Goal: Task Accomplishment & Management: Manage account settings

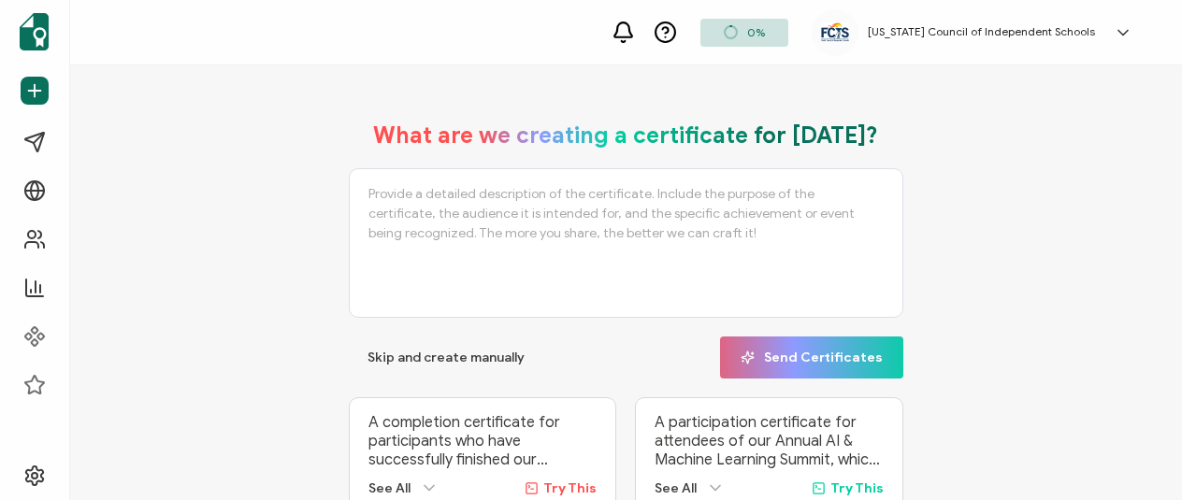
click at [364, 244] on textarea at bounding box center [626, 243] width 554 height 150
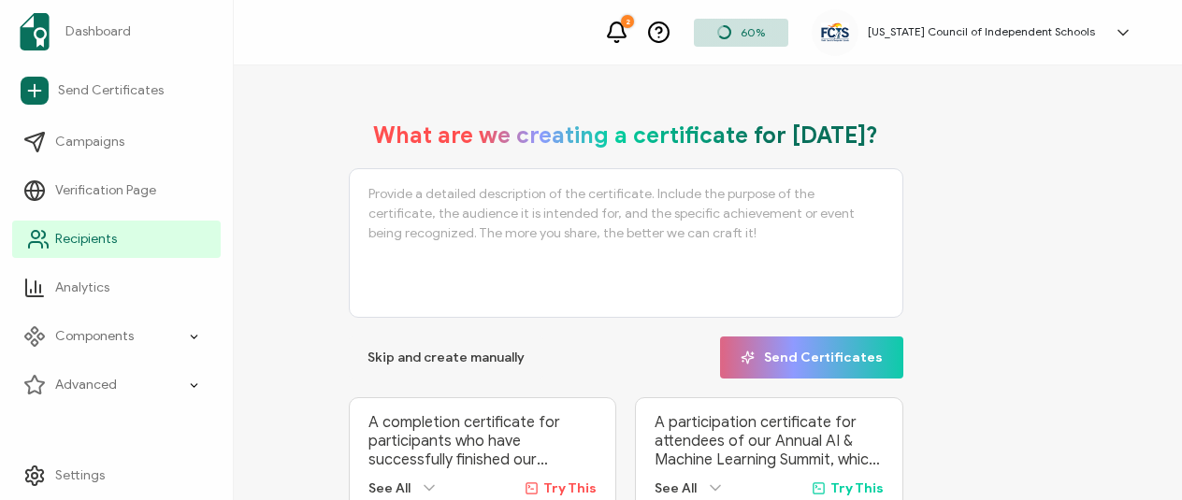
click at [103, 243] on span "Recipients" at bounding box center [86, 239] width 62 height 19
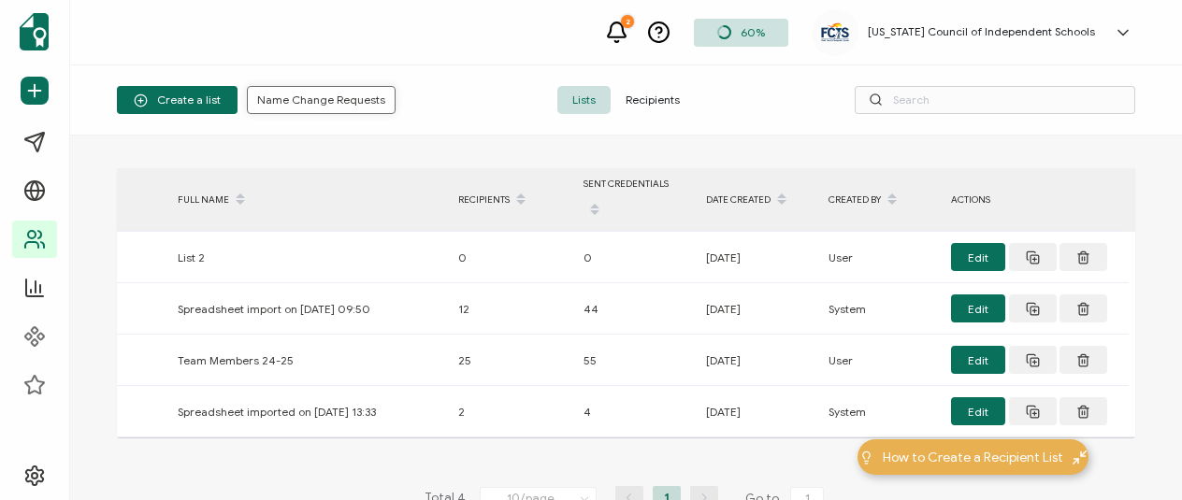
click at [282, 96] on span "Name Change Requests" at bounding box center [321, 99] width 128 height 11
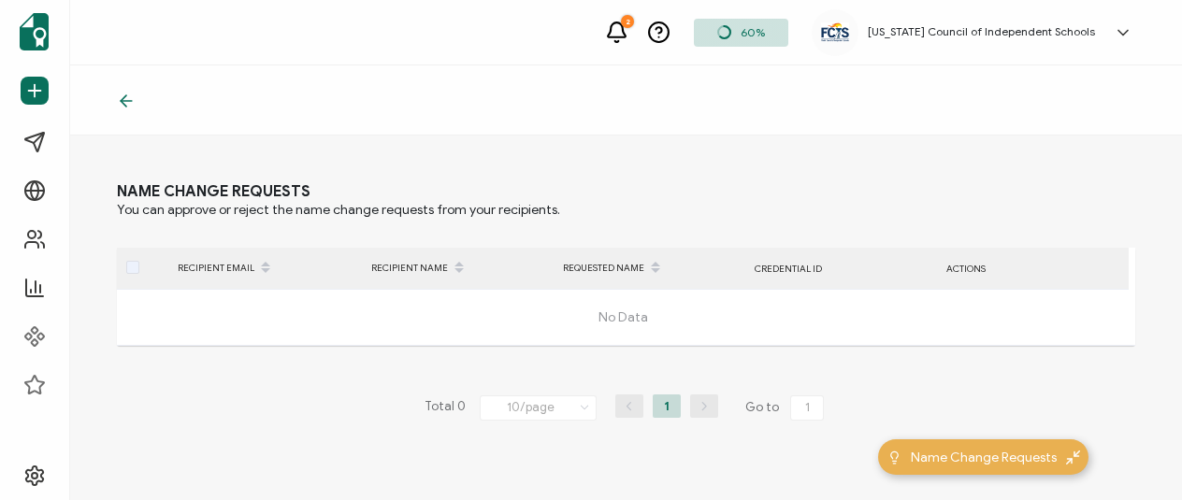
click at [125, 103] on icon at bounding box center [126, 101] width 19 height 19
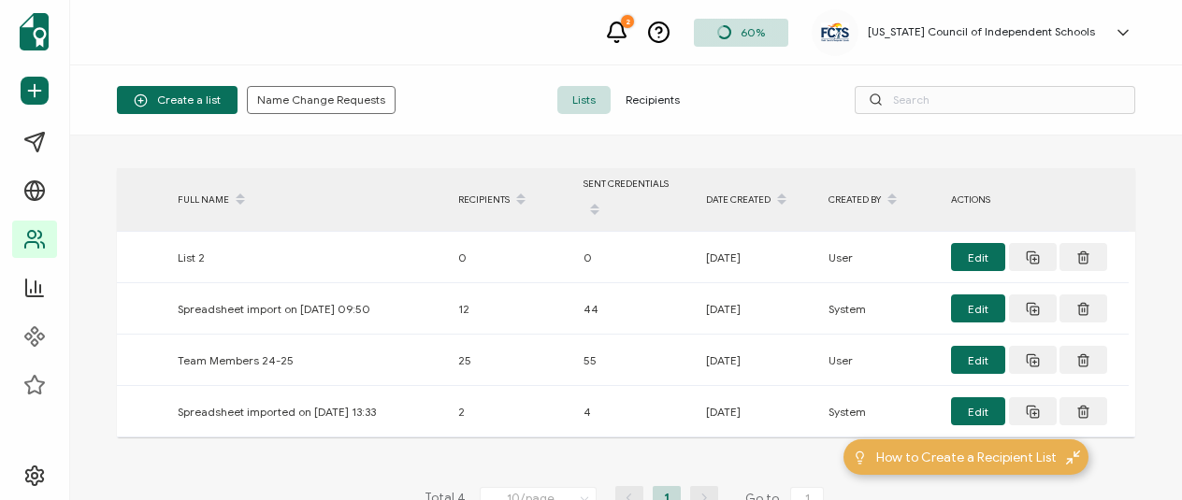
click at [637, 98] on span "Recipients" at bounding box center [652, 100] width 84 height 28
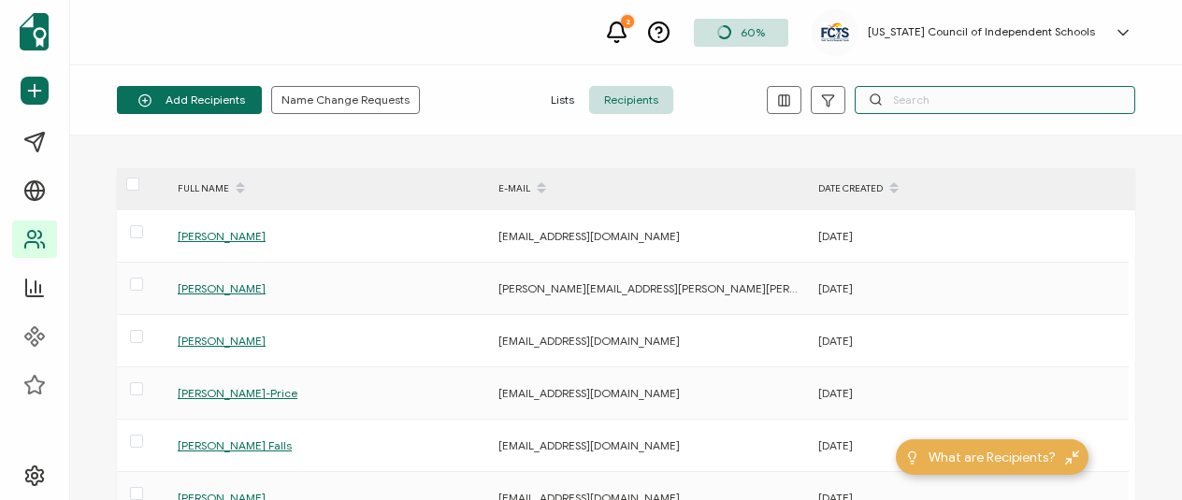
click at [980, 96] on input "text" at bounding box center [994, 100] width 280 height 28
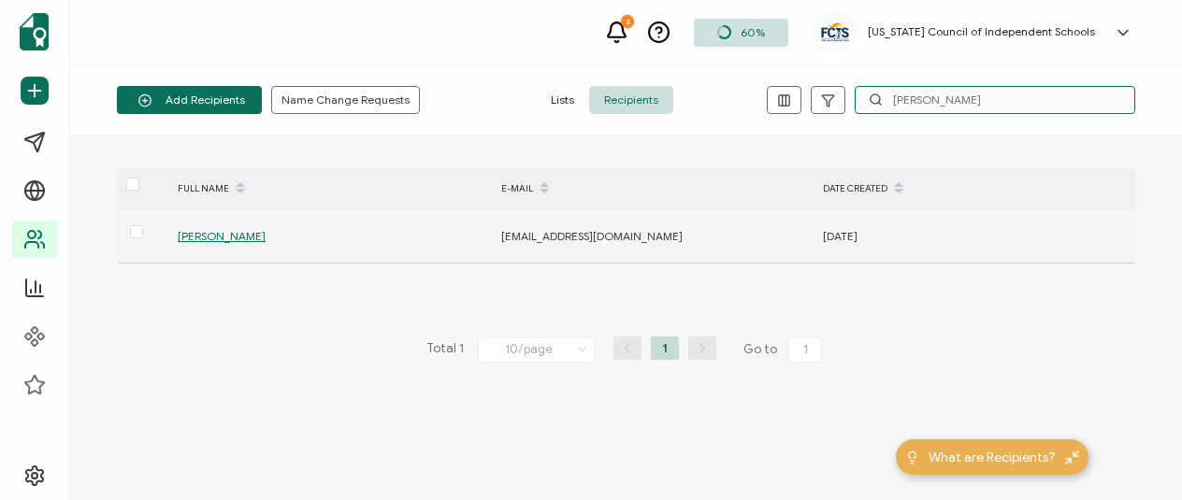
type input "[PERSON_NAME]"
click at [199, 234] on span "[PERSON_NAME]" at bounding box center [222, 236] width 88 height 14
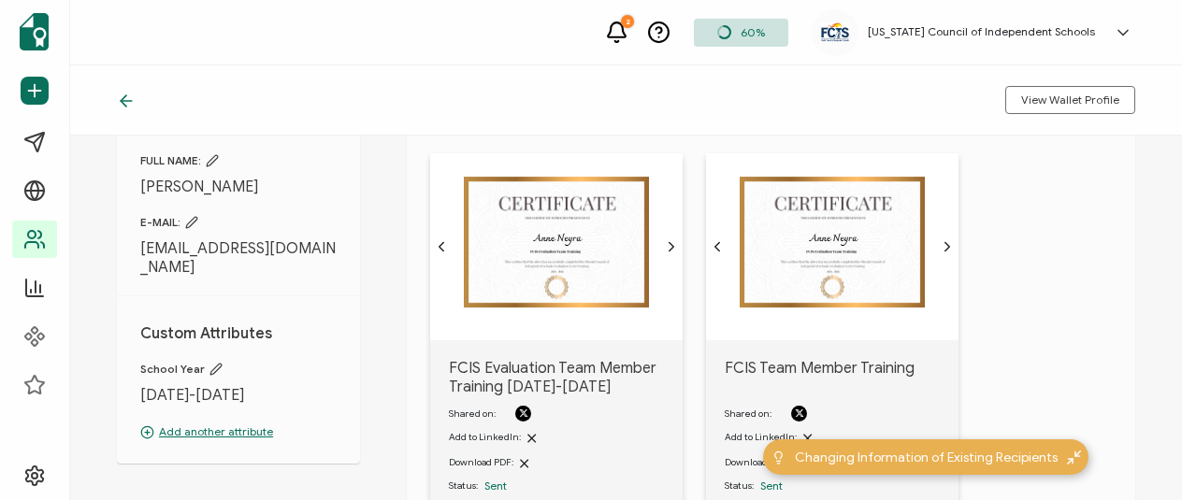
scroll to position [36, 0]
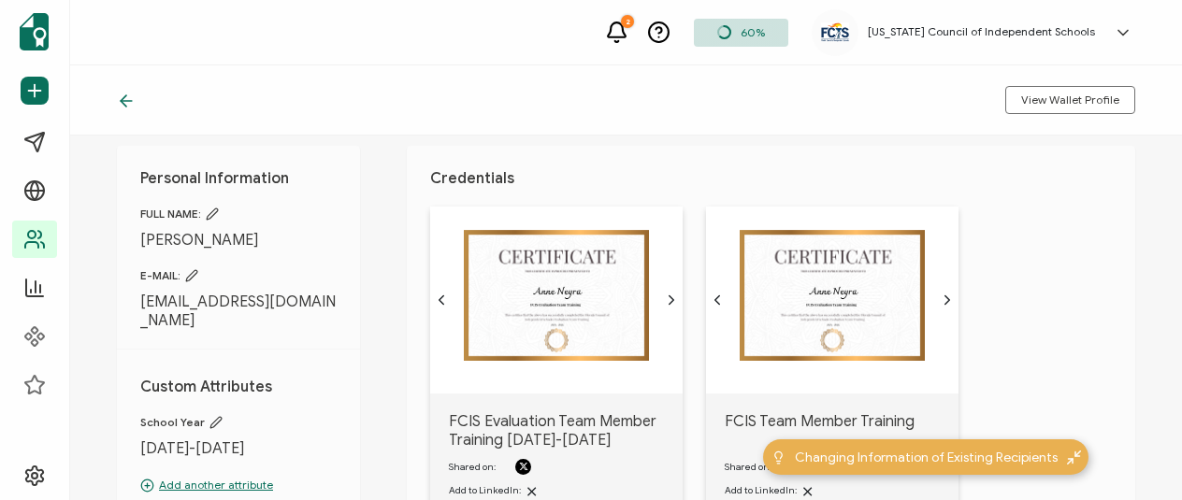
click at [215, 214] on icon at bounding box center [212, 214] width 13 height 13
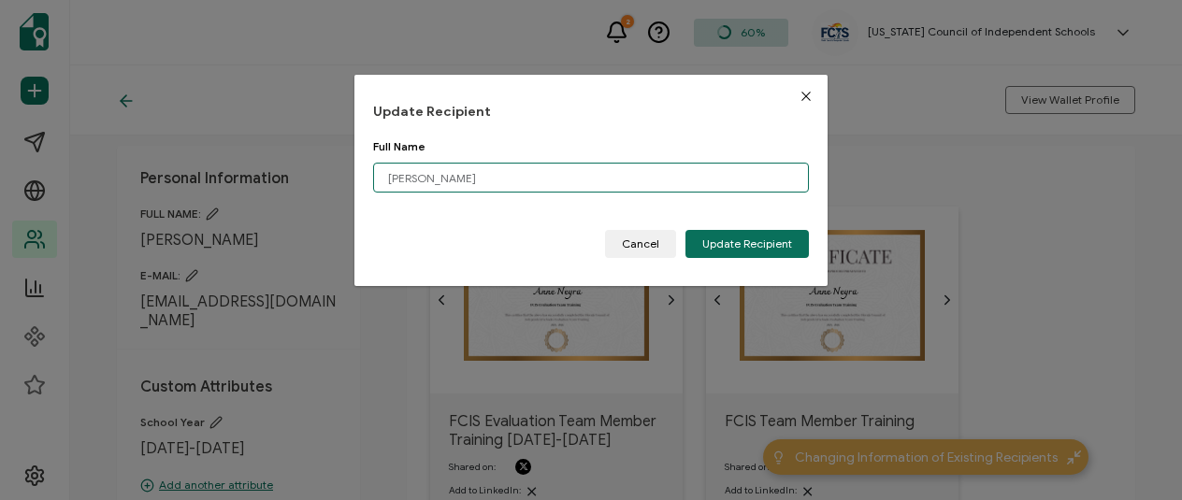
click at [386, 178] on input "[PERSON_NAME]" at bounding box center [591, 178] width 436 height 30
type input "[PERSON_NAME]"
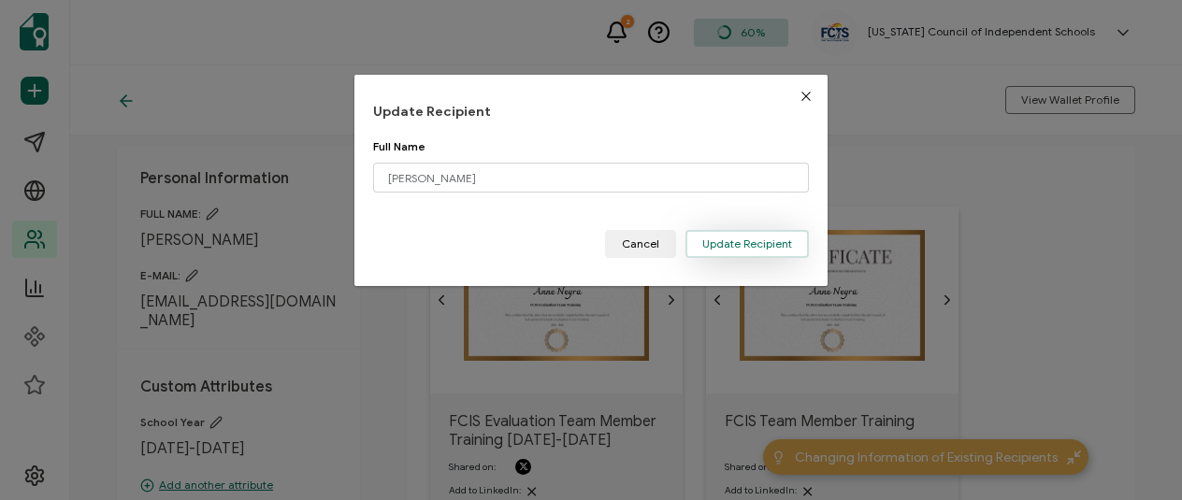
click at [788, 250] on button "Update Recipient" at bounding box center [746, 244] width 123 height 28
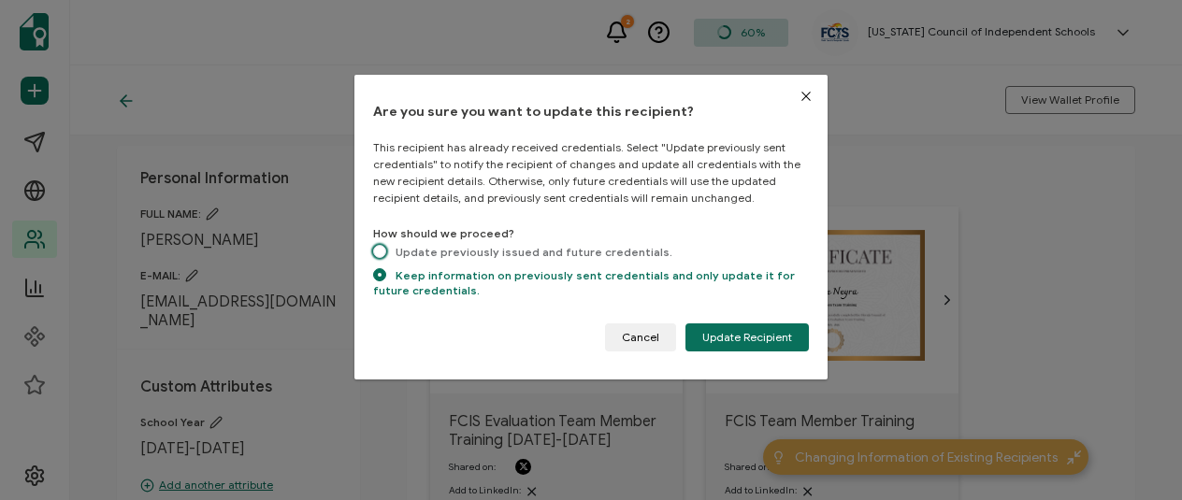
click at [628, 252] on span "Update previously issued and future credentials." at bounding box center [529, 252] width 286 height 14
click at [386, 252] on input "Update previously issued and future credentials." at bounding box center [379, 253] width 13 height 16
radio input "true"
radio input "false"
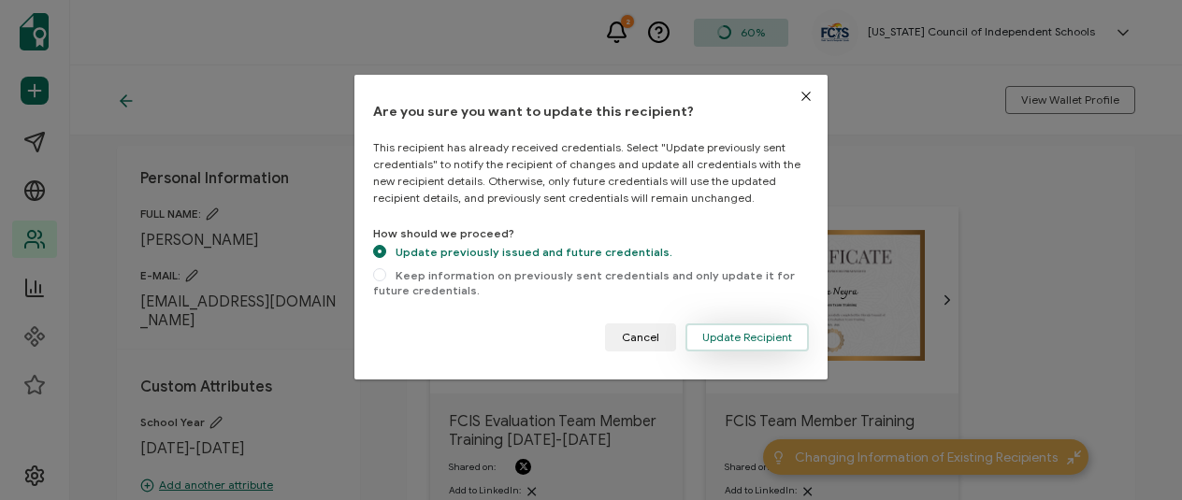
click at [719, 327] on button "Update Recipient" at bounding box center [746, 337] width 123 height 28
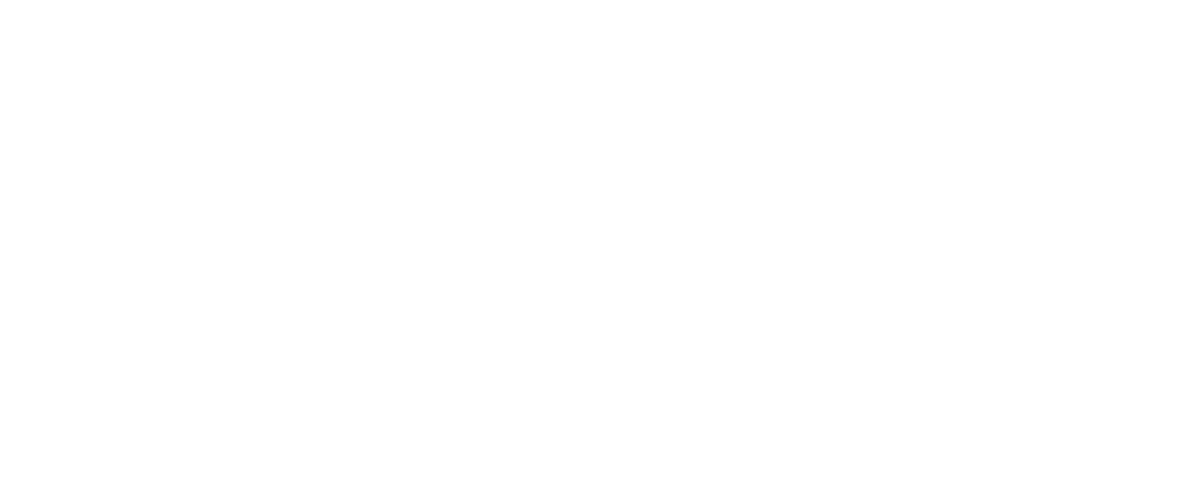
scroll to position [122, 0]
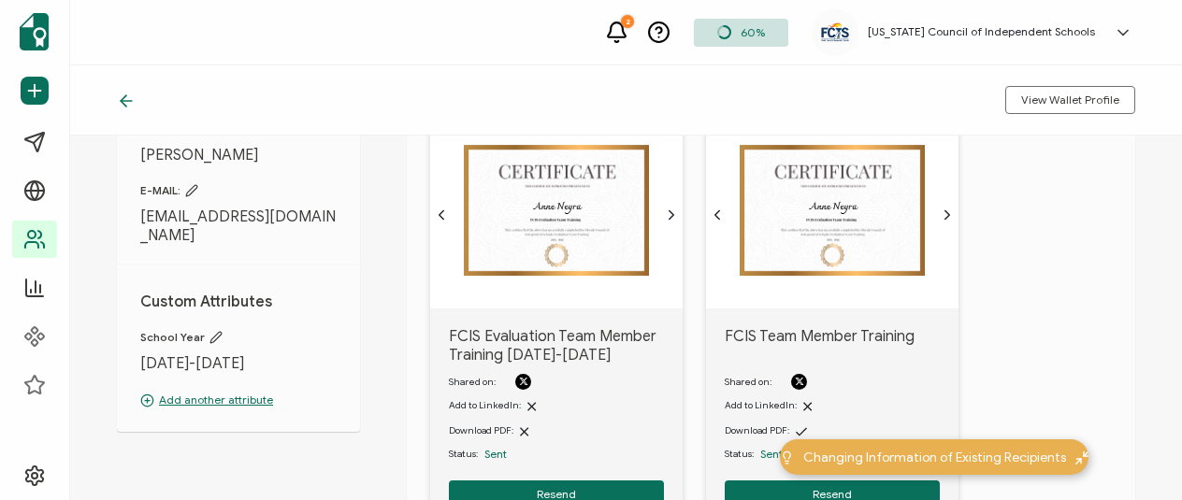
click at [619, 237] on img at bounding box center [556, 210] width 185 height 131
click at [678, 212] on div at bounding box center [556, 215] width 252 height 187
click at [673, 214] on icon "chevron forward outline" at bounding box center [671, 214] width 5 height 8
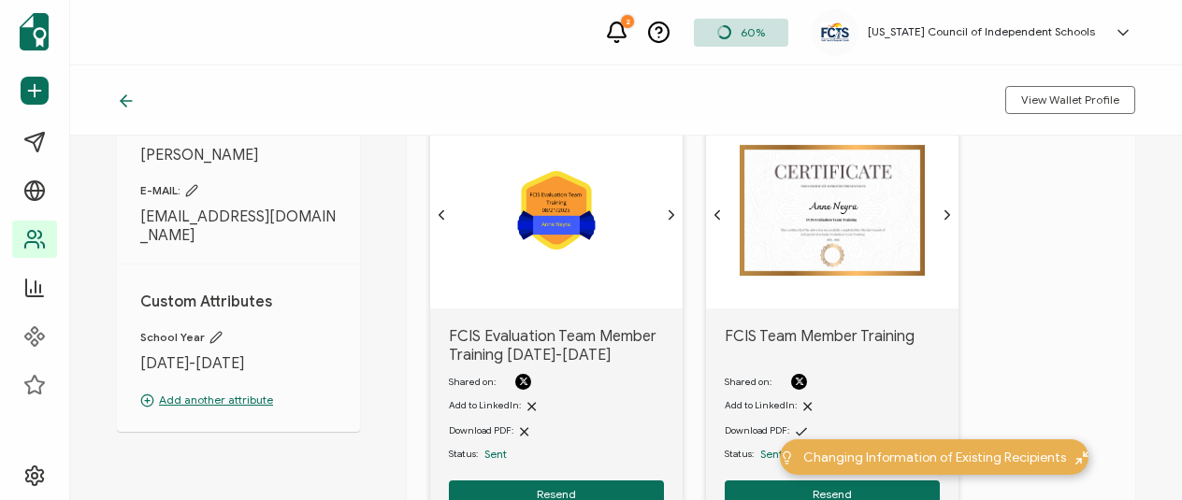
click at [673, 214] on icon "chevron forward outline" at bounding box center [671, 214] width 5 height 8
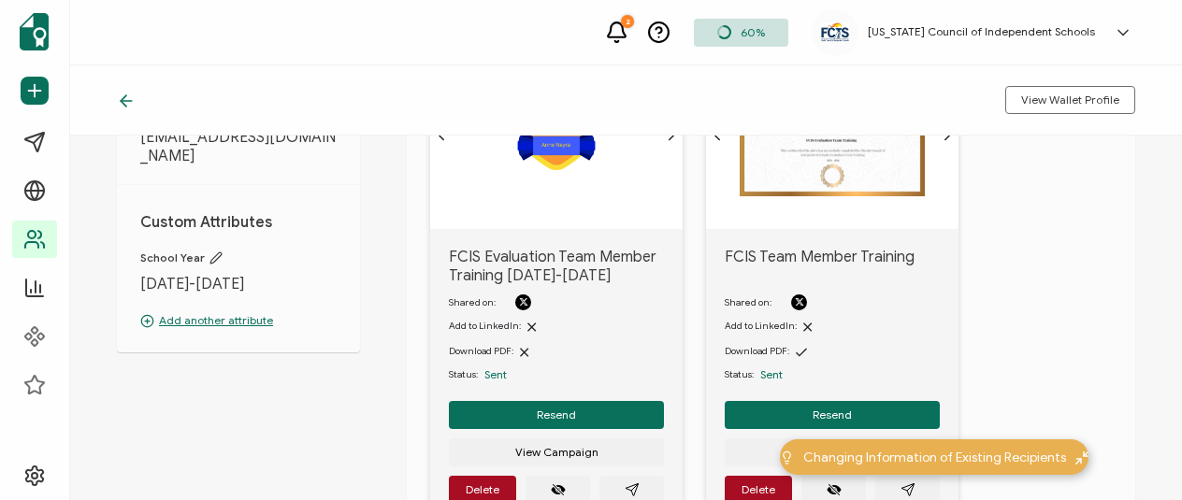
scroll to position [0, 0]
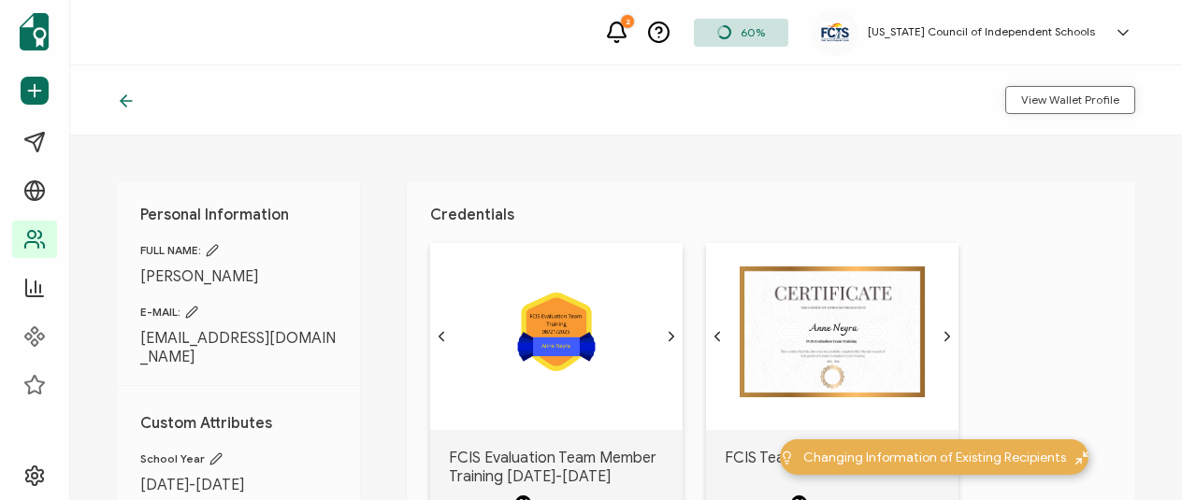
click at [1113, 96] on span "View Wallet Profile" at bounding box center [1070, 99] width 98 height 11
